Goal: Information Seeking & Learning: Find specific fact

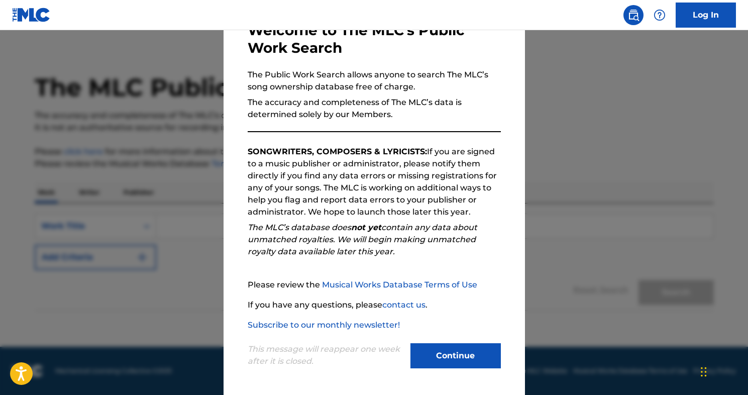
scroll to position [10, 0]
click at [466, 358] on button "Continue" at bounding box center [455, 355] width 90 height 25
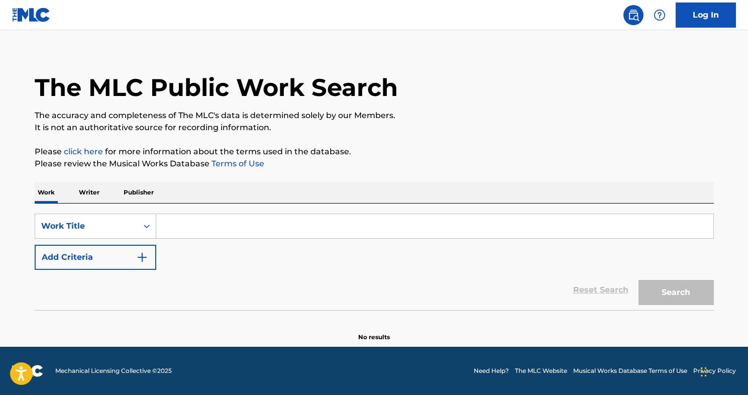
click at [166, 223] on input "Search Form" at bounding box center [434, 226] width 557 height 24
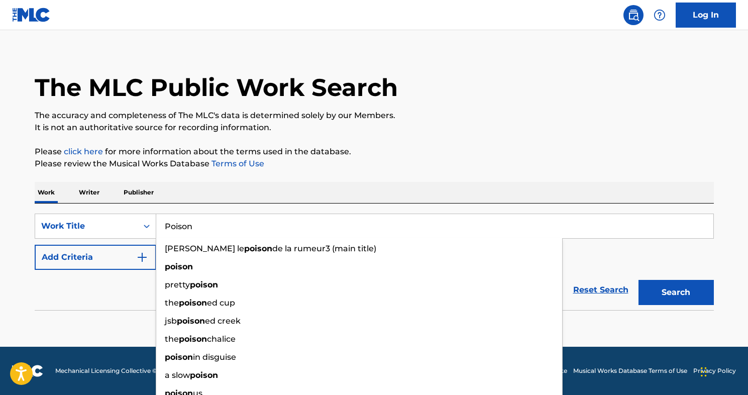
type input "Poison"
click at [676, 292] on button "Search" at bounding box center [675, 292] width 75 height 25
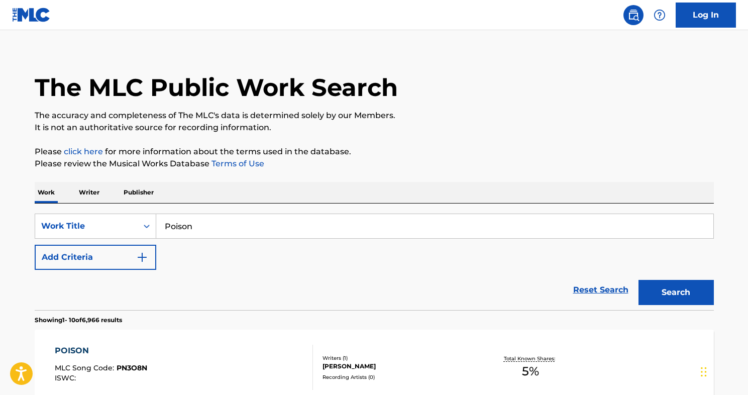
click at [92, 193] on p "Writer" at bounding box center [89, 192] width 27 height 21
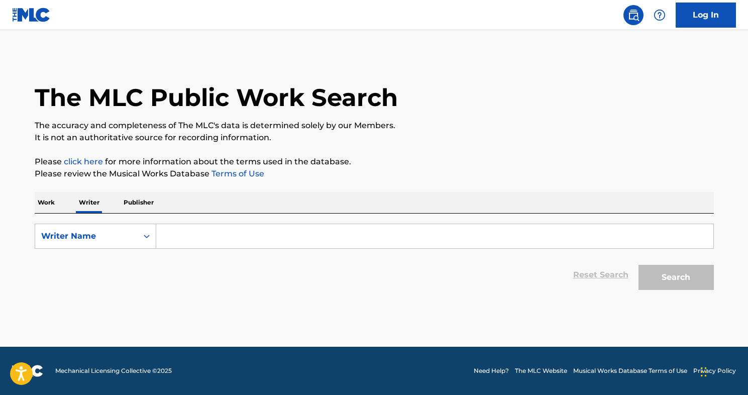
click at [165, 237] on input "Search Form" at bounding box center [434, 236] width 557 height 24
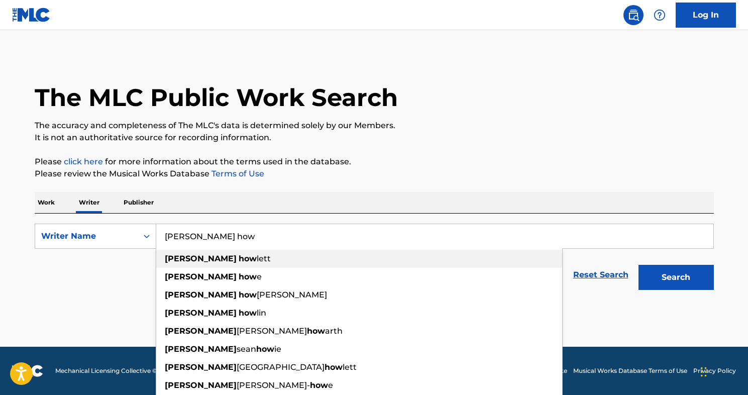
click at [257, 259] on span "lett" at bounding box center [264, 259] width 14 height 10
type input "[PERSON_NAME]"
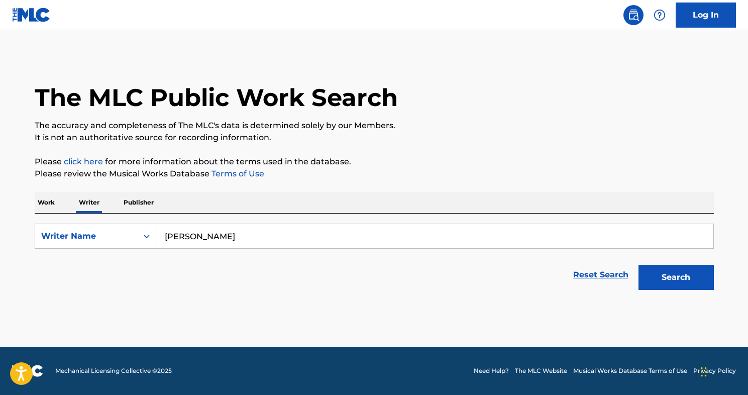
click at [680, 276] on button "Search" at bounding box center [675, 277] width 75 height 25
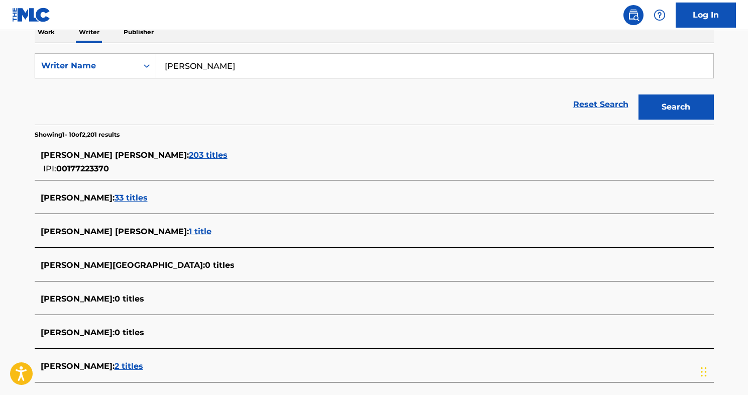
scroll to position [170, 0]
click at [189, 156] on span "203 titles" at bounding box center [208, 156] width 39 height 10
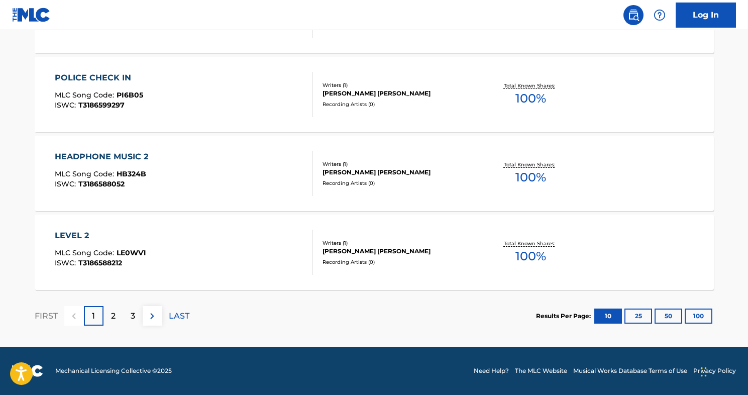
scroll to position [835, 0]
click at [114, 317] on p "2" at bounding box center [113, 316] width 5 height 12
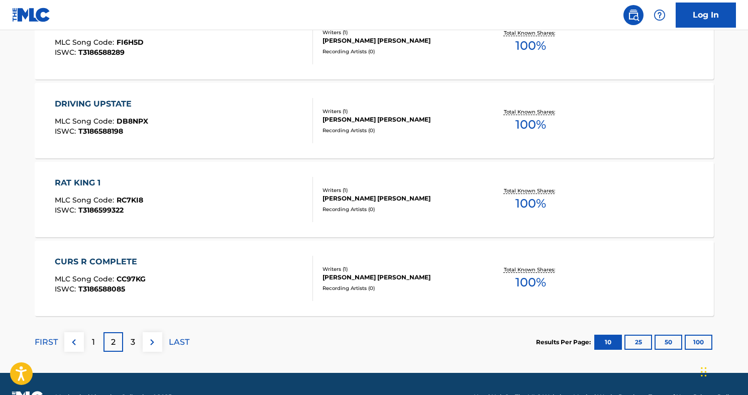
scroll to position [827, 0]
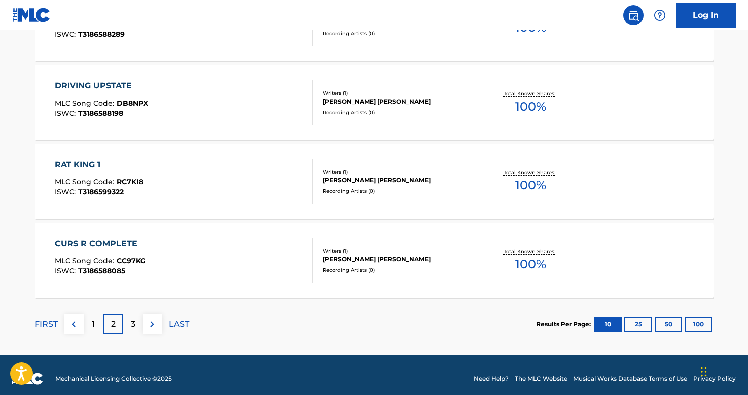
click at [136, 322] on div "3" at bounding box center [133, 324] width 20 height 20
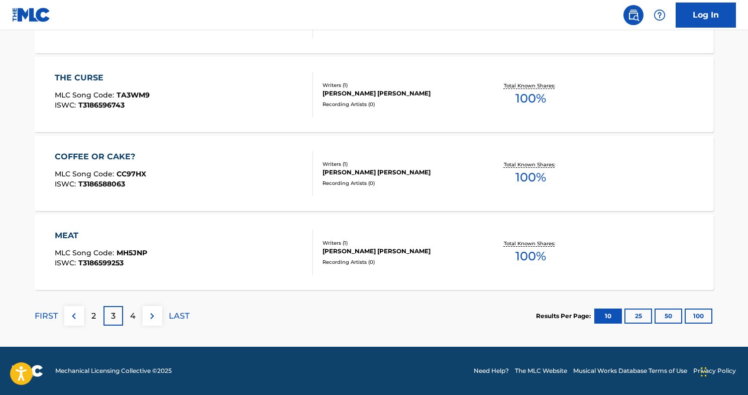
scroll to position [835, 0]
click at [134, 316] on p "4" at bounding box center [133, 316] width 6 height 12
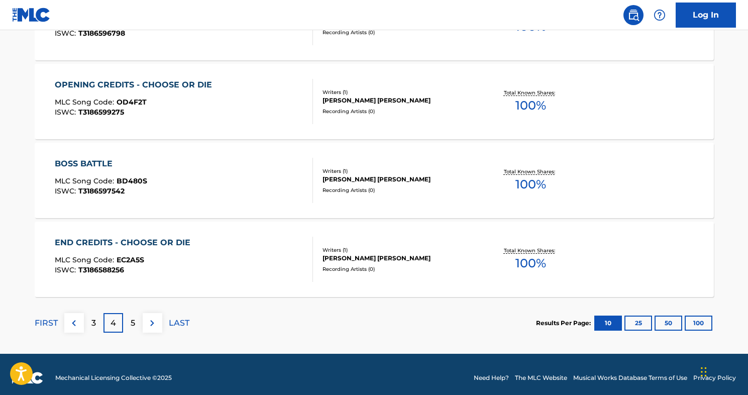
scroll to position [831, 0]
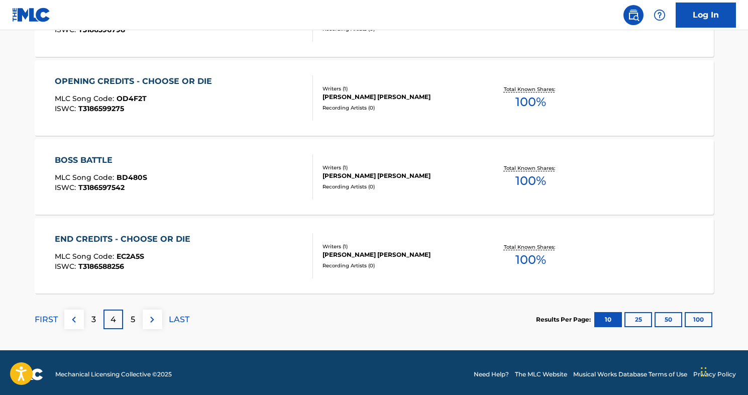
click at [133, 317] on p "5" at bounding box center [133, 319] width 5 height 12
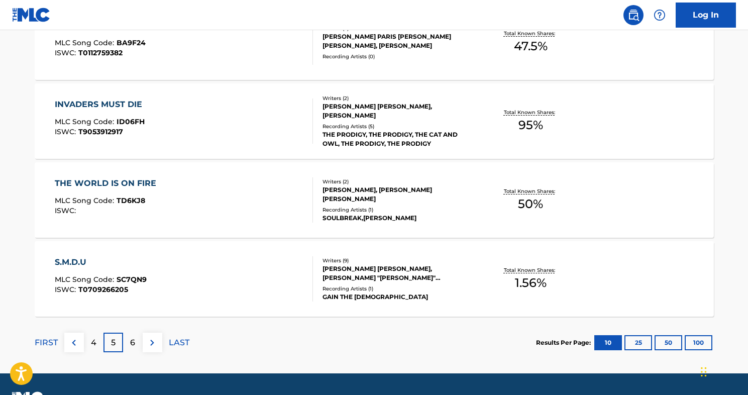
scroll to position [810, 0]
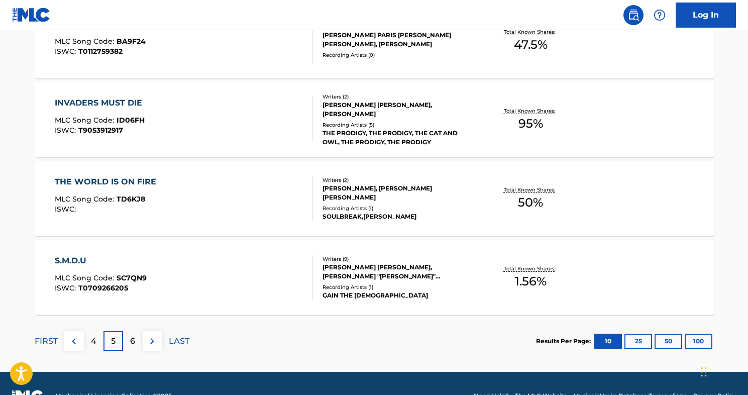
click at [133, 340] on p "6" at bounding box center [132, 341] width 5 height 12
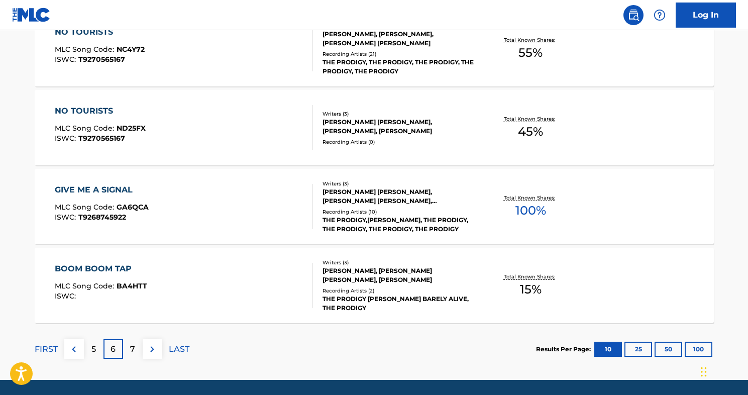
scroll to position [814, 0]
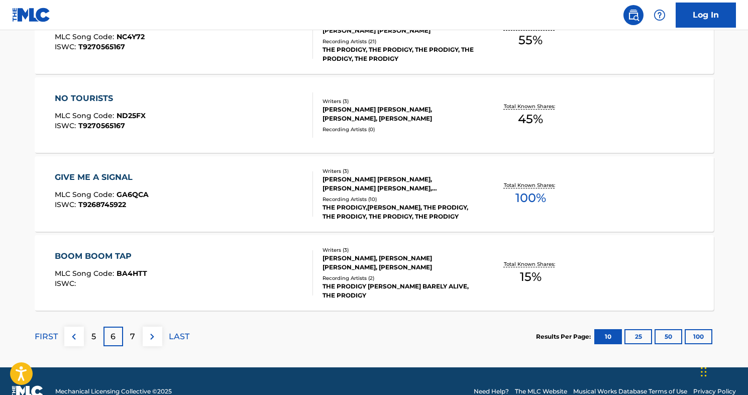
click at [132, 335] on p "7" at bounding box center [132, 336] width 5 height 12
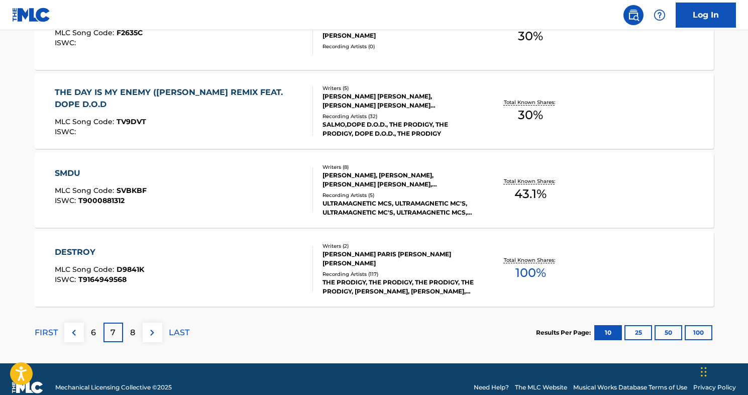
scroll to position [818, 0]
click at [133, 332] on p "8" at bounding box center [132, 332] width 5 height 12
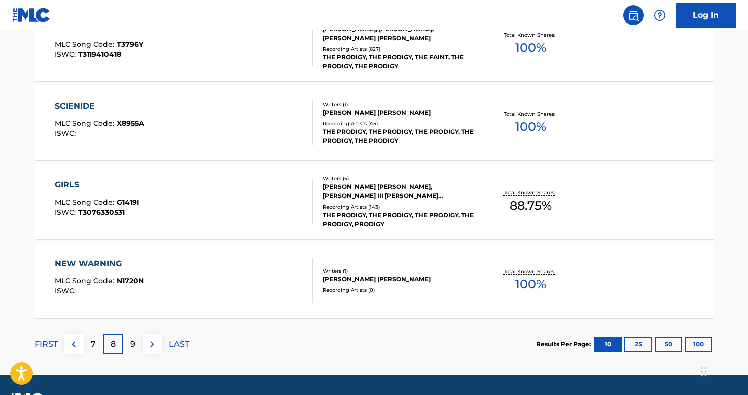
scroll to position [810, 0]
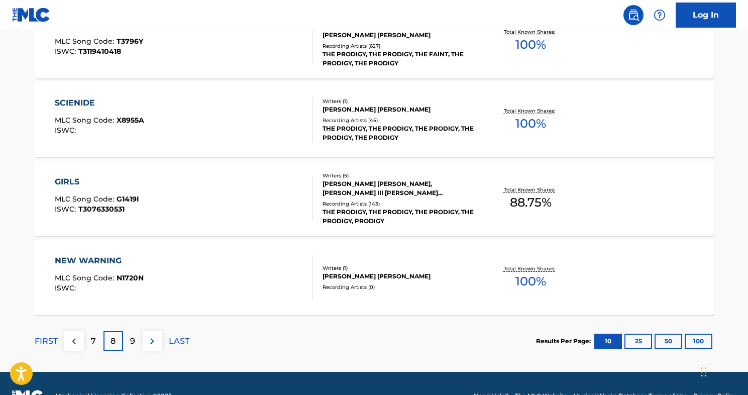
click at [133, 341] on p "9" at bounding box center [132, 341] width 5 height 12
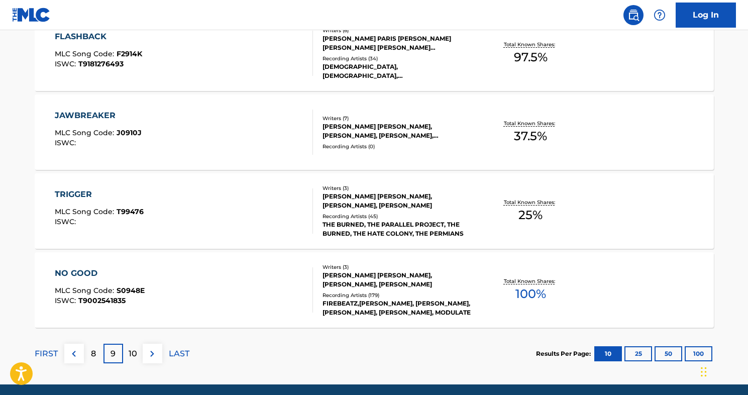
click at [133, 354] on p "10" at bounding box center [133, 354] width 9 height 12
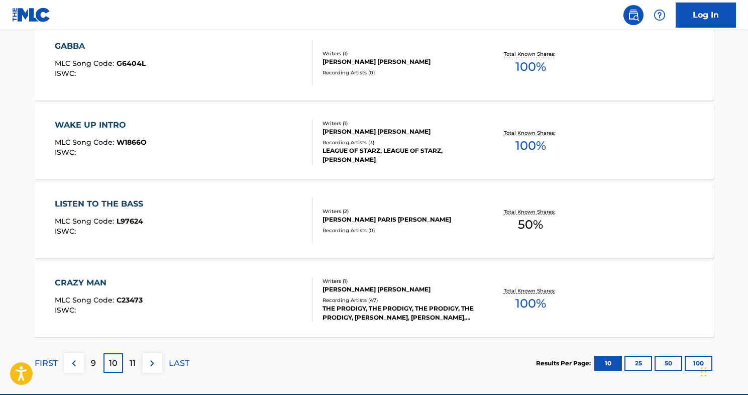
scroll to position [788, 0]
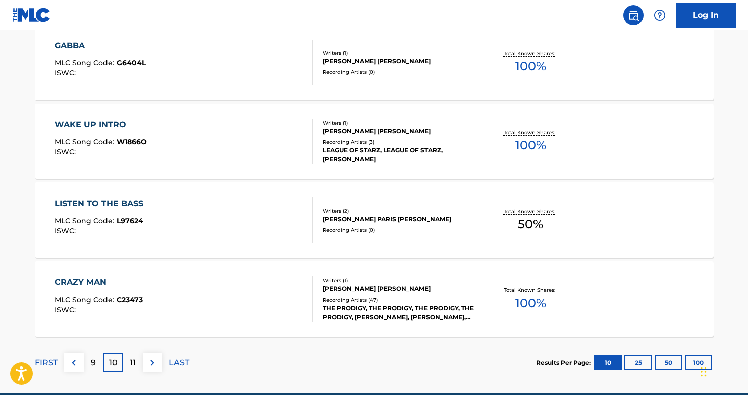
click at [133, 361] on p "11" at bounding box center [133, 363] width 6 height 12
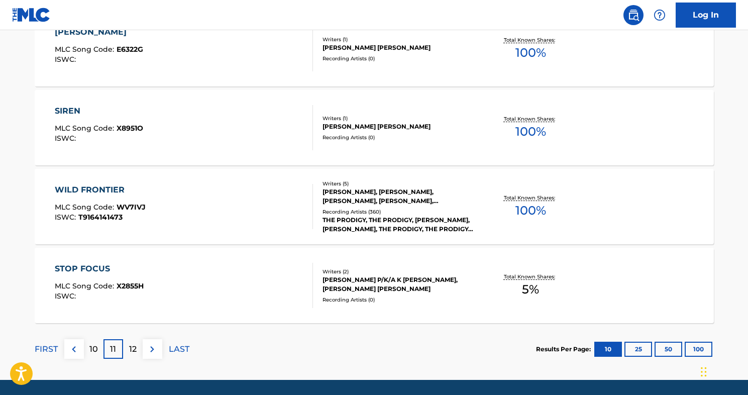
scroll to position [803, 0]
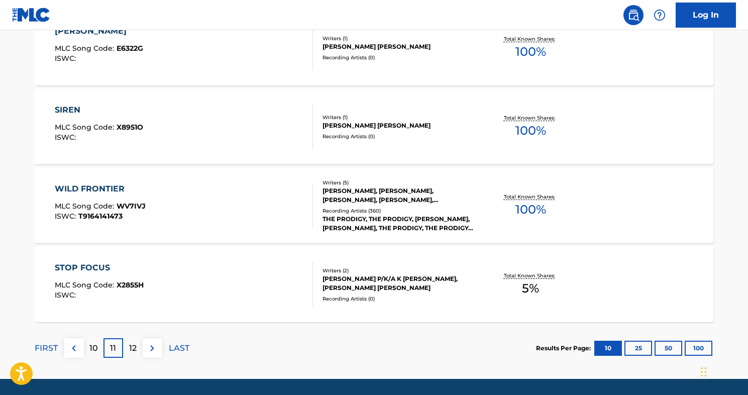
click at [136, 349] on p "12" at bounding box center [133, 348] width 8 height 12
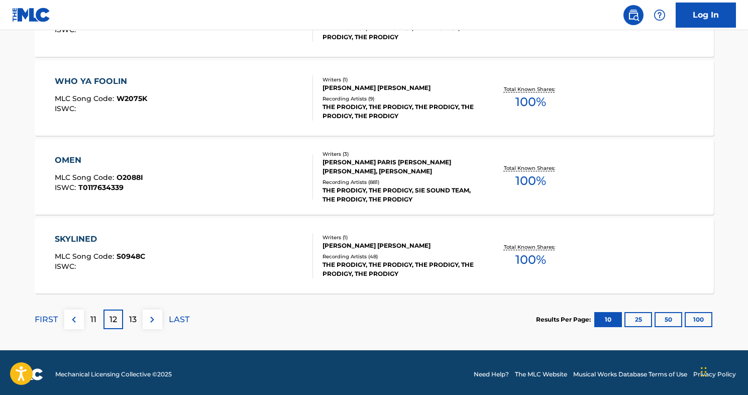
scroll to position [832, 0]
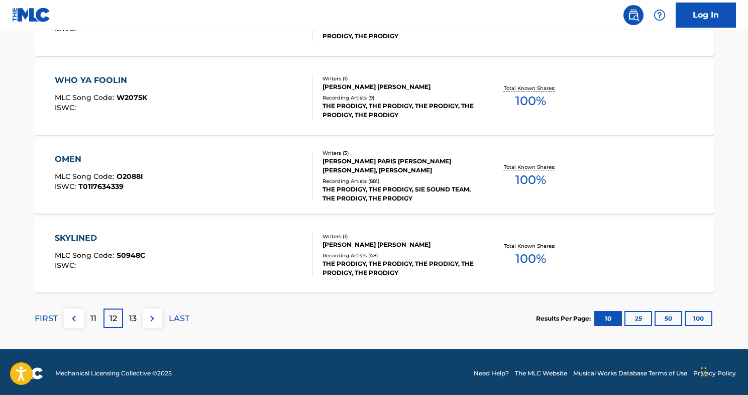
click at [133, 321] on p "13" at bounding box center [133, 318] width 8 height 12
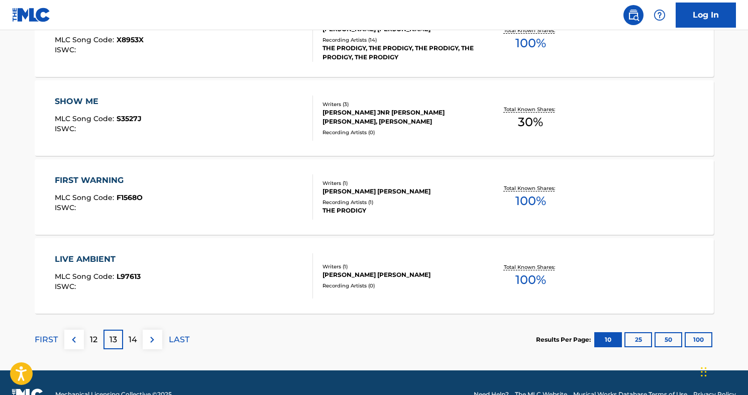
scroll to position [825, 0]
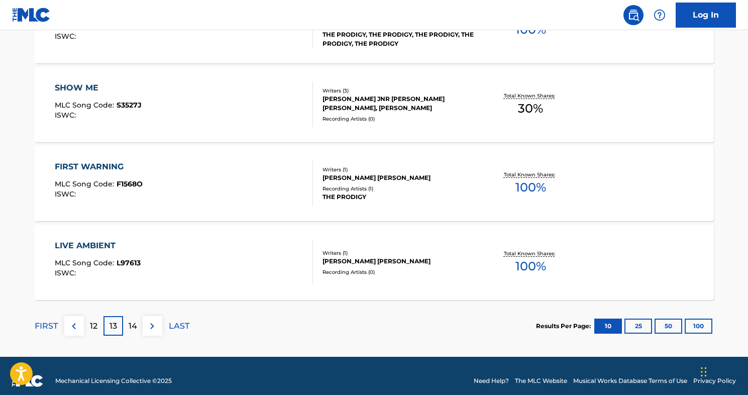
click at [133, 328] on p "14" at bounding box center [133, 326] width 9 height 12
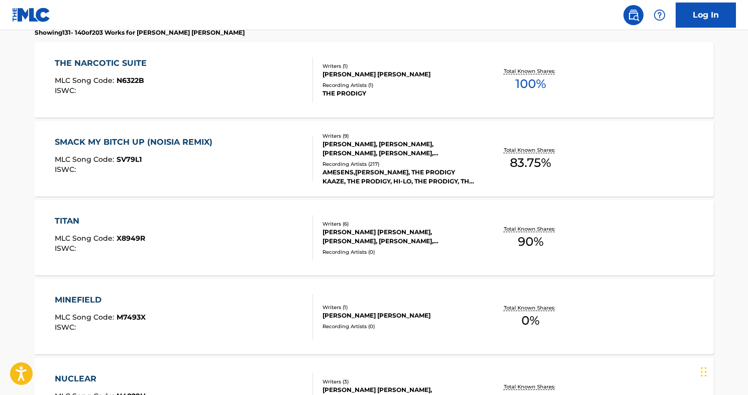
scroll to position [302, 1]
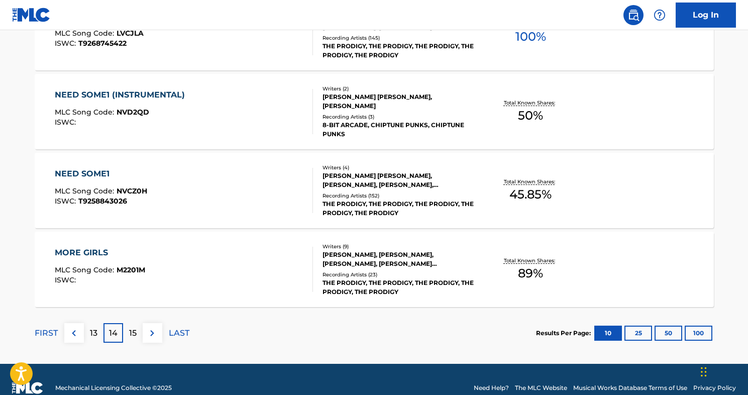
click at [134, 334] on p "15" at bounding box center [133, 333] width 8 height 12
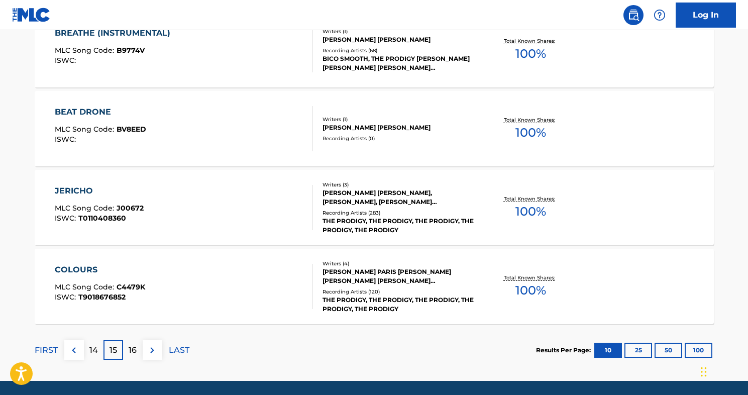
scroll to position [812, 0]
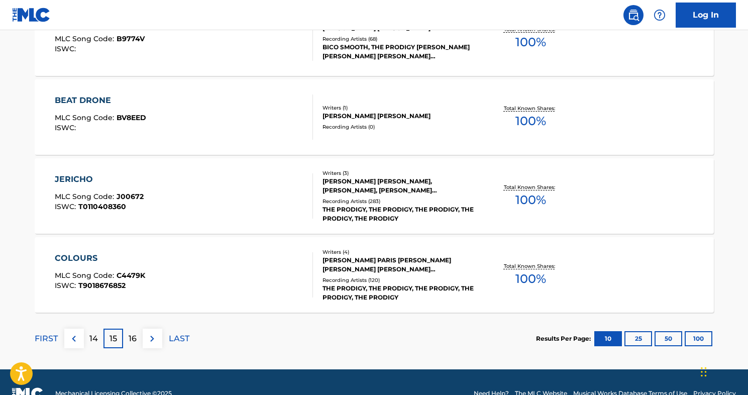
click at [135, 340] on p "16" at bounding box center [133, 339] width 8 height 12
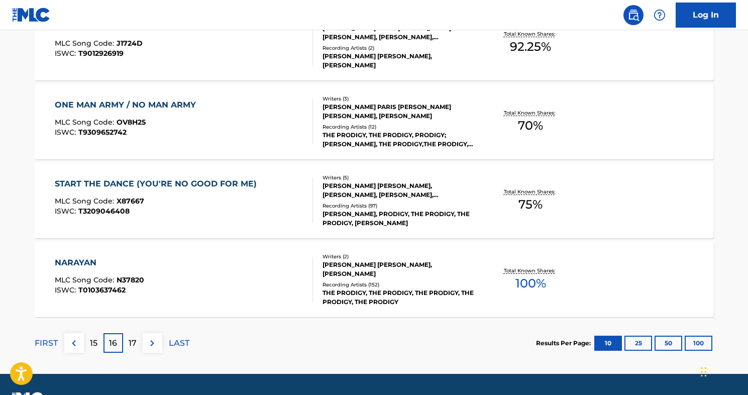
click at [135, 340] on p "17" at bounding box center [133, 343] width 8 height 12
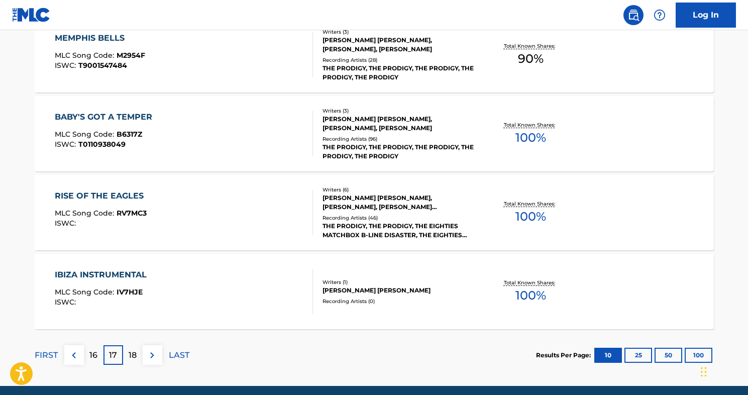
scroll to position [817, 0]
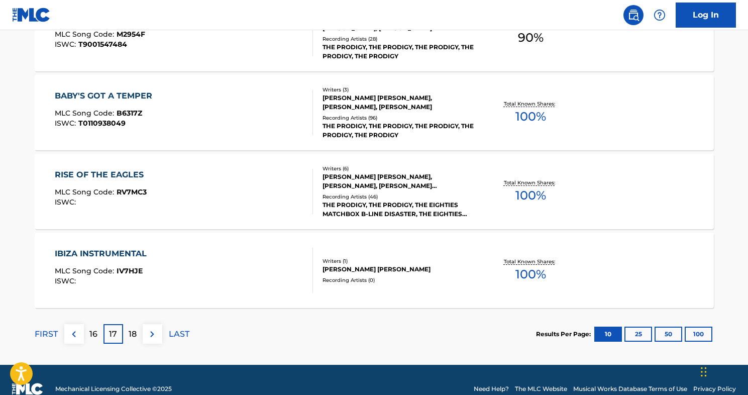
click at [131, 333] on p "18" at bounding box center [133, 334] width 8 height 12
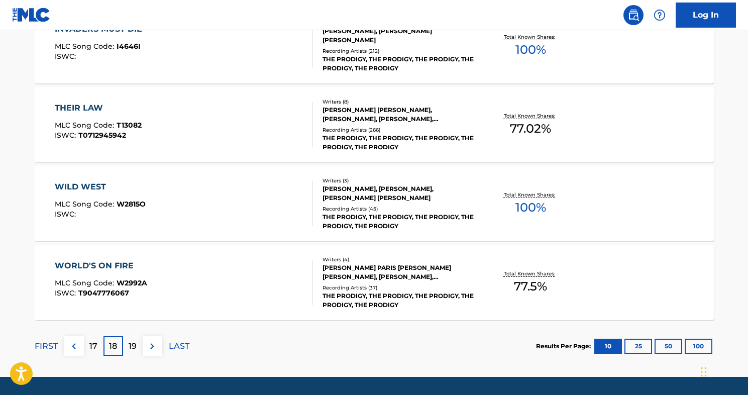
click at [133, 347] on p "19" at bounding box center [133, 346] width 8 height 12
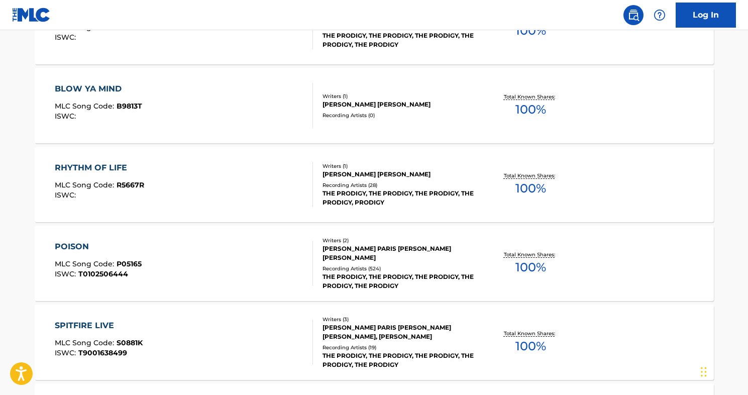
scroll to position [588, 0]
click at [215, 260] on div "POISON MLC Song Code : P05165 ISWC : T0102506444" at bounding box center [184, 262] width 258 height 45
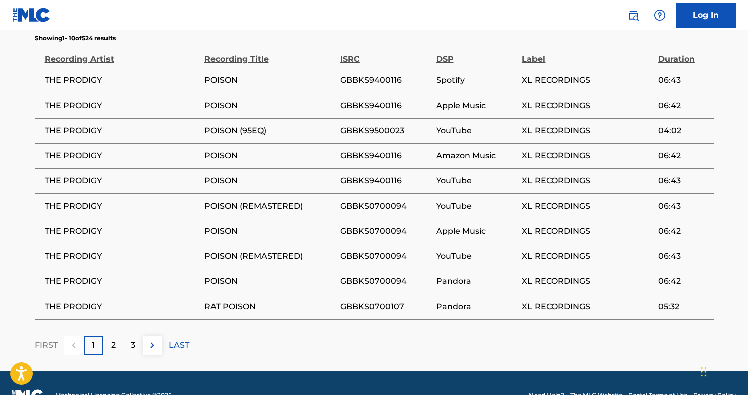
scroll to position [972, 0]
click at [118, 336] on div "2" at bounding box center [113, 346] width 20 height 20
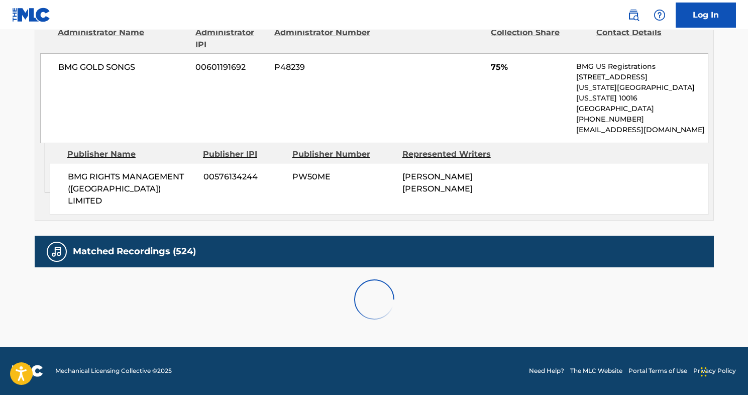
scroll to position [709, 0]
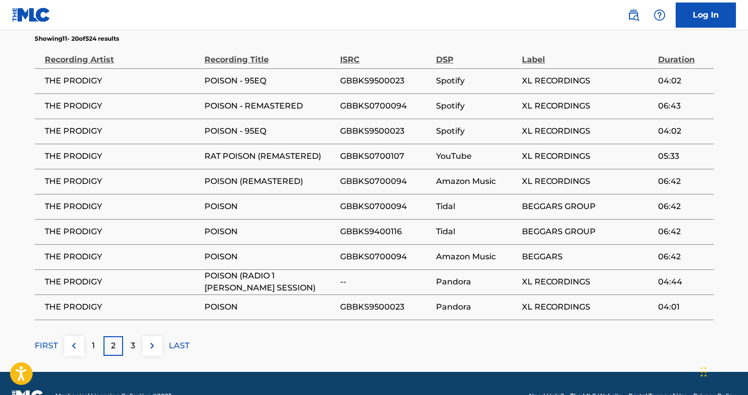
click at [131, 340] on p "3" at bounding box center [133, 346] width 5 height 12
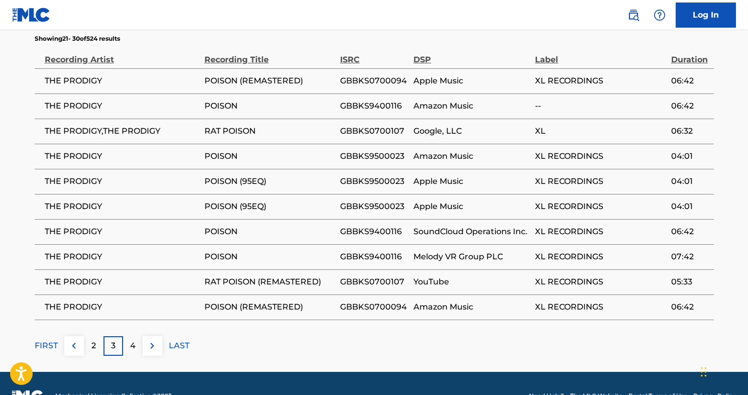
click at [134, 340] on p "4" at bounding box center [133, 346] width 6 height 12
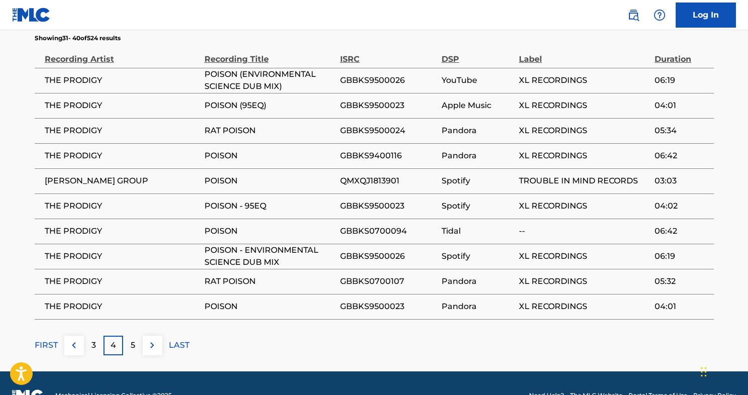
scroll to position [972, 0]
click at [134, 340] on p "5" at bounding box center [133, 346] width 5 height 12
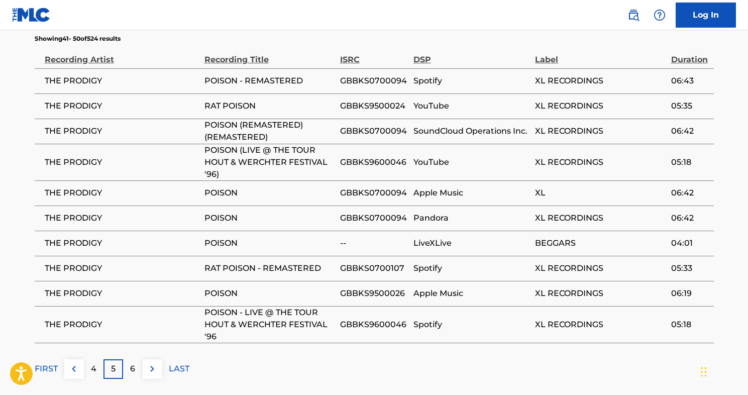
scroll to position [973, 0]
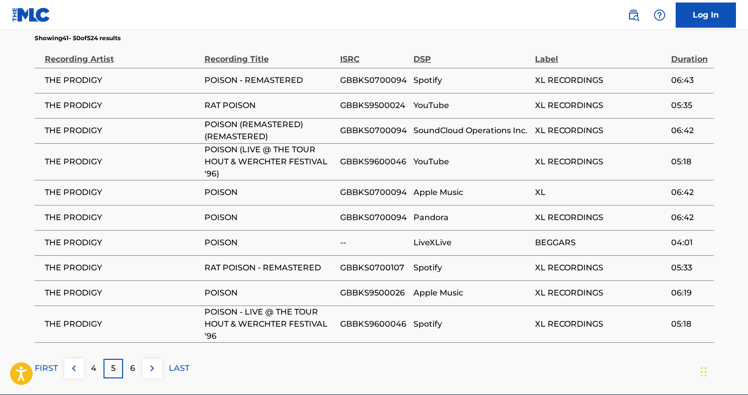
click at [136, 359] on div "6" at bounding box center [133, 369] width 20 height 20
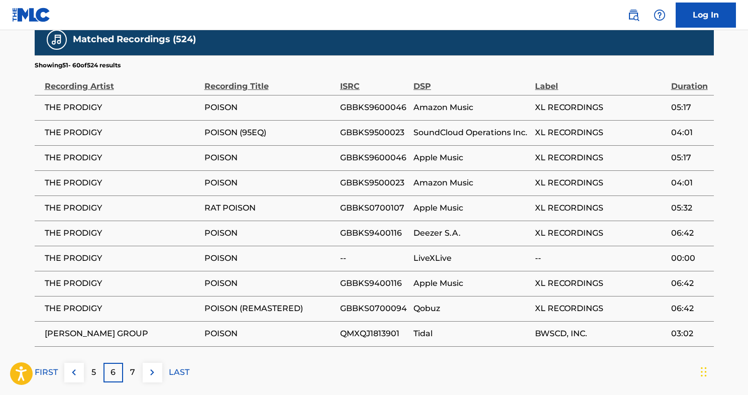
scroll to position [953, 0]
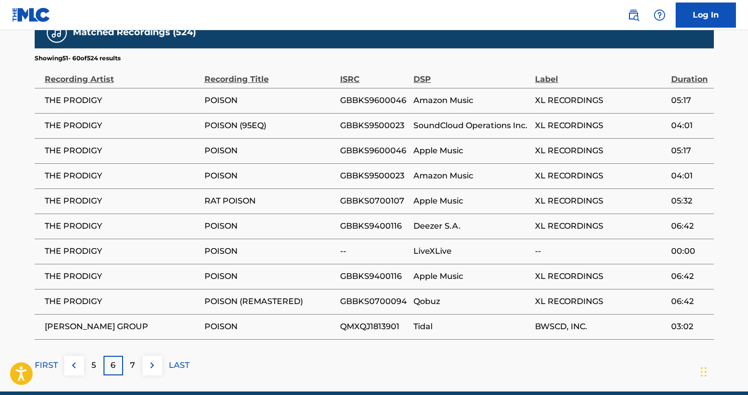
click at [135, 356] on div "7" at bounding box center [133, 366] width 20 height 20
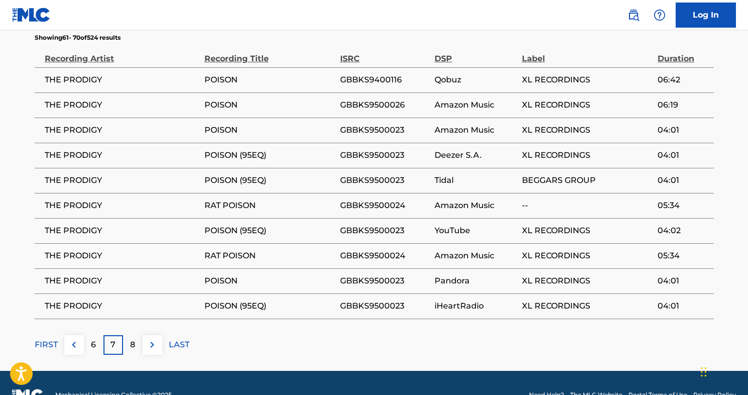
scroll to position [972, 0]
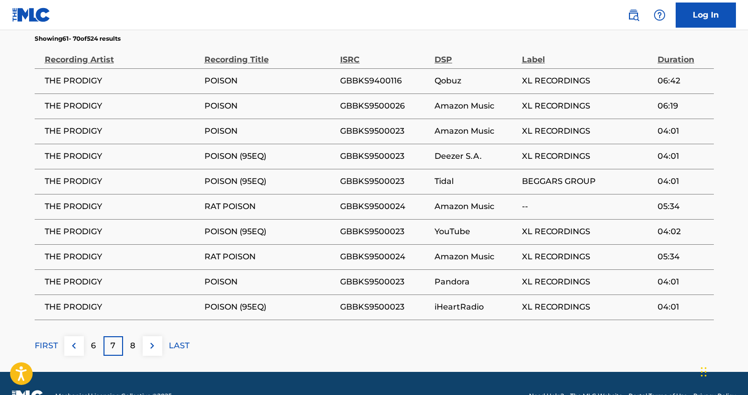
click at [132, 340] on p "8" at bounding box center [132, 346] width 5 height 12
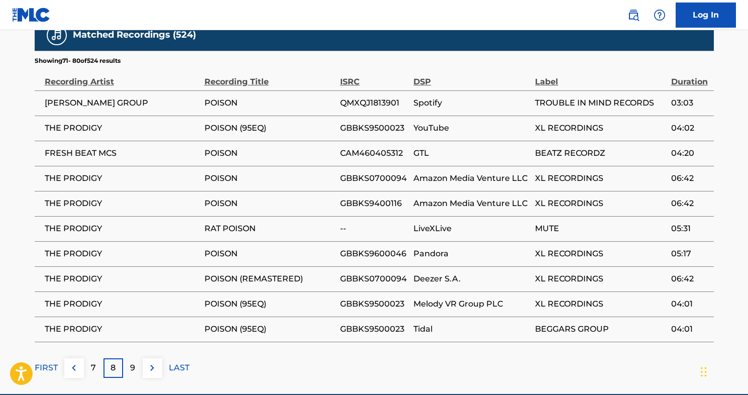
scroll to position [951, 0]
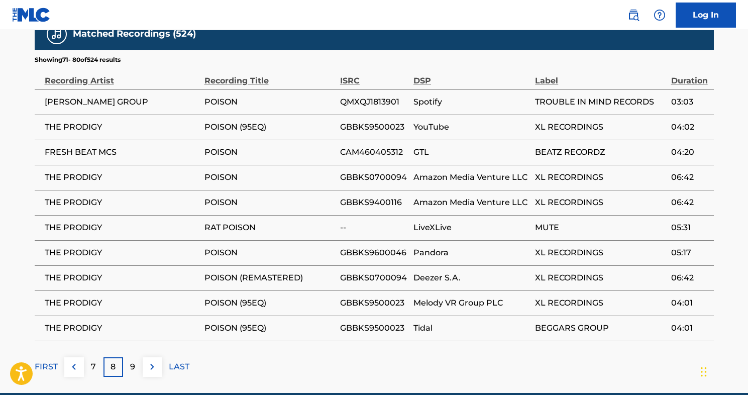
click at [133, 361] on p "9" at bounding box center [132, 367] width 5 height 12
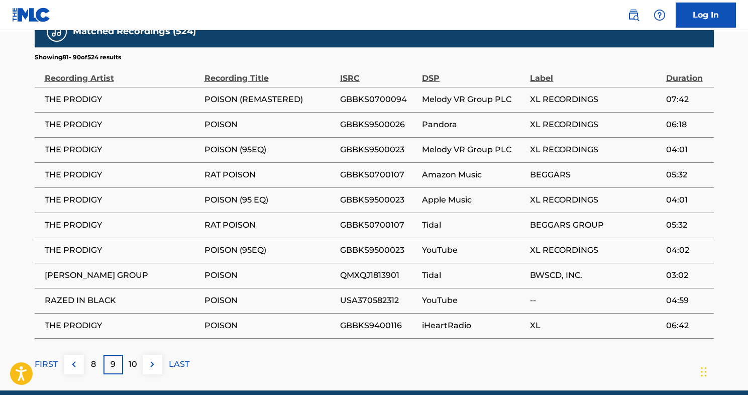
scroll to position [955, 0]
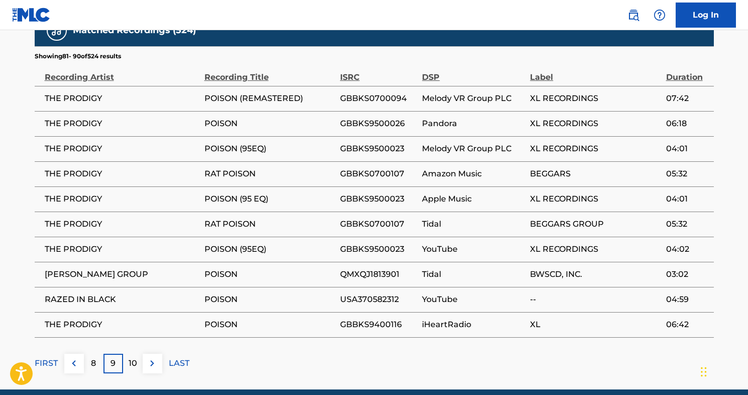
click at [134, 357] on p "10" at bounding box center [133, 363] width 9 height 12
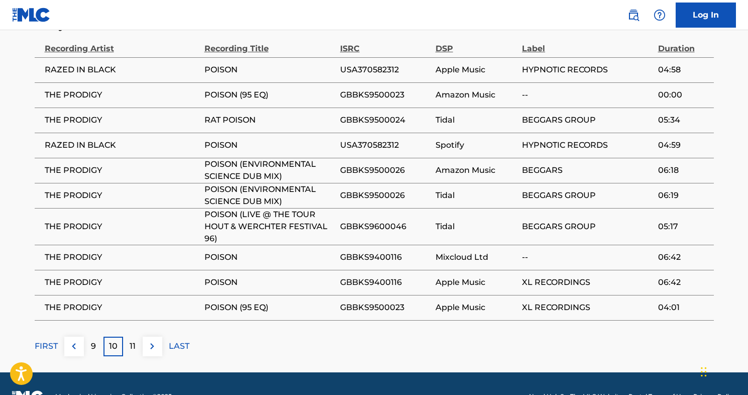
click at [133, 340] on p "11" at bounding box center [133, 346] width 6 height 12
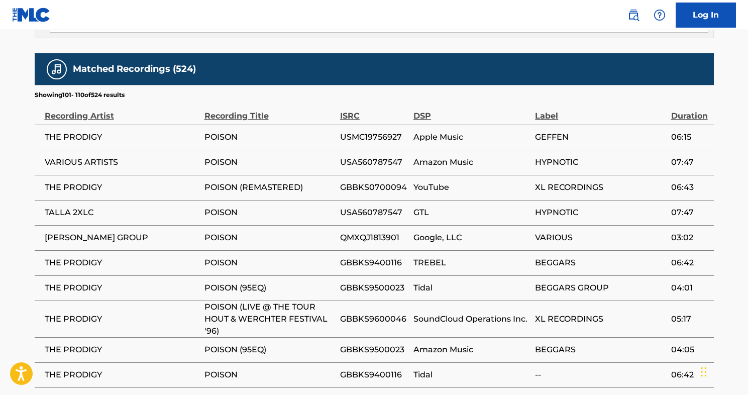
scroll to position [925, 0]
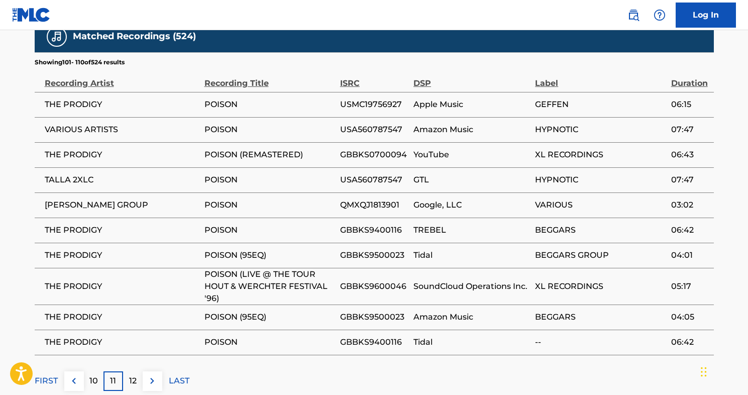
click at [132, 375] on p "12" at bounding box center [133, 381] width 8 height 12
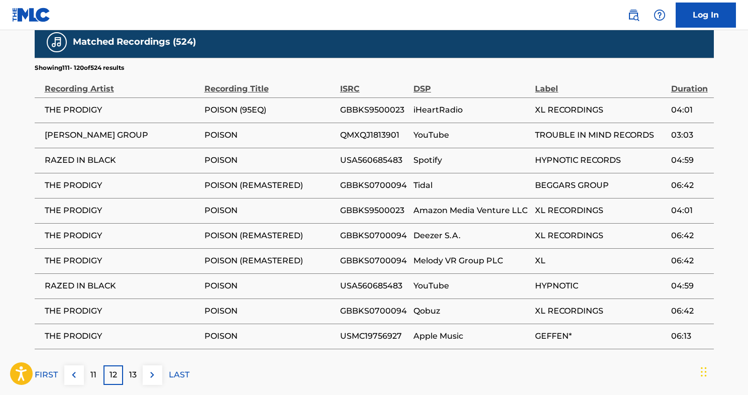
scroll to position [947, 0]
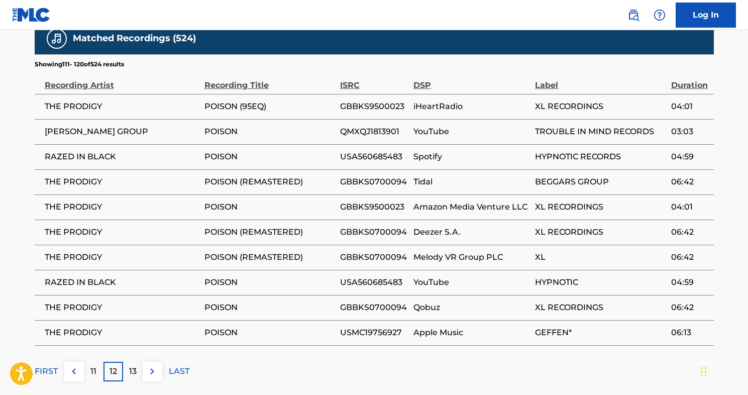
click at [132, 365] on p "13" at bounding box center [133, 371] width 8 height 12
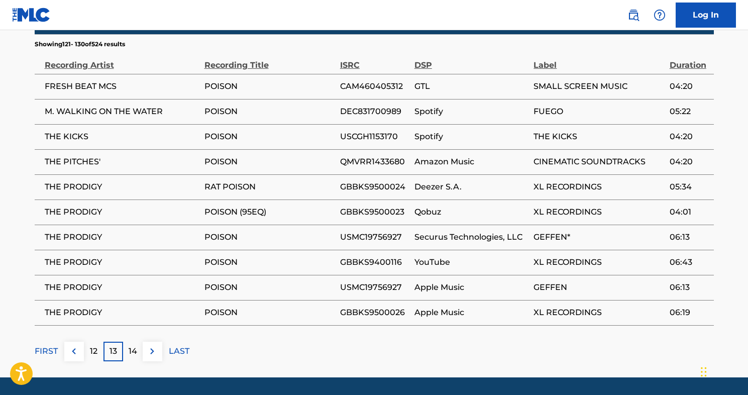
scroll to position [972, 0]
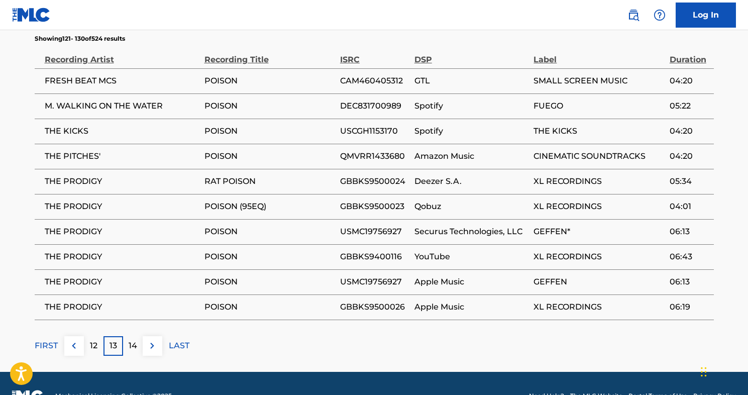
click at [133, 340] on p "14" at bounding box center [133, 346] width 9 height 12
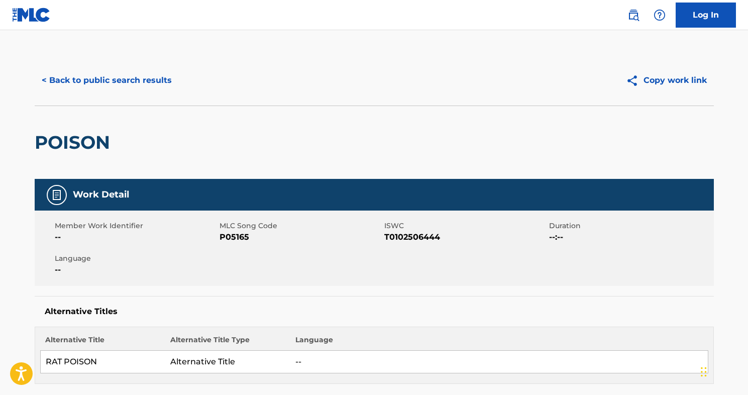
scroll to position [0, 0]
